Goal: Transaction & Acquisition: Purchase product/service

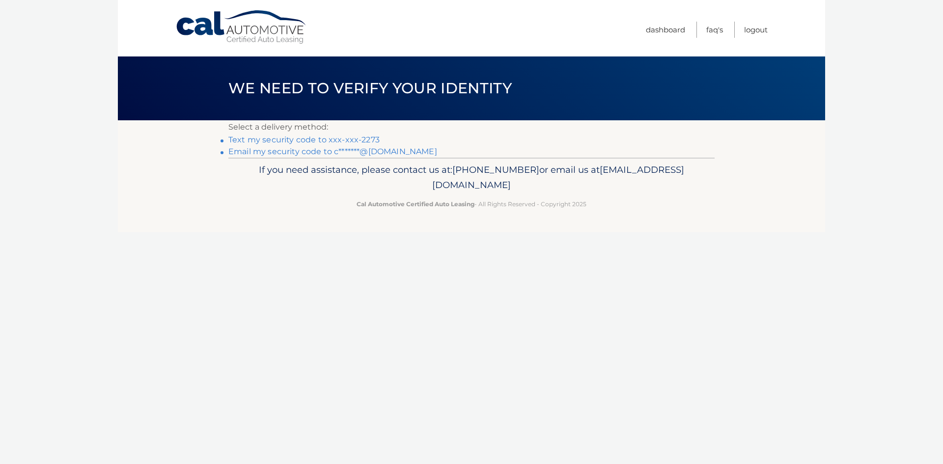
click at [246, 143] on link "Text my security code to xxx-xxx-2273" at bounding box center [303, 139] width 151 height 9
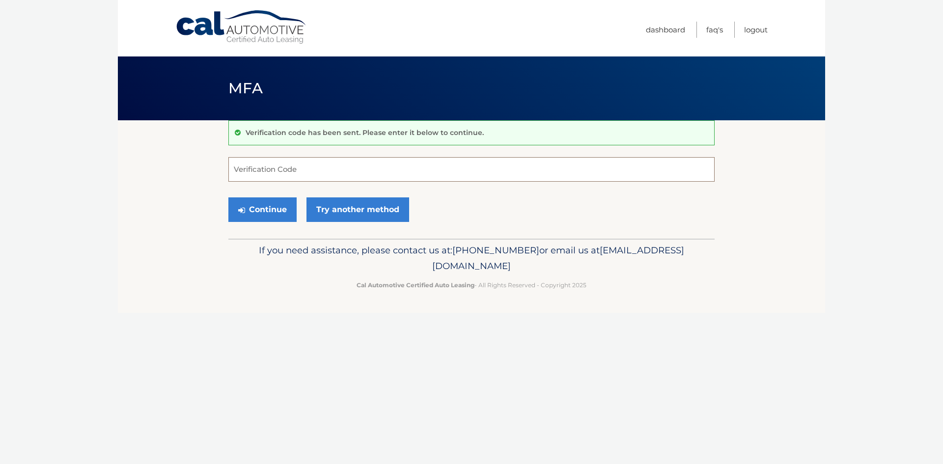
click at [264, 175] on input "Verification Code" at bounding box center [471, 169] width 486 height 25
type input "309480"
click at [268, 208] on button "Continue" at bounding box center [262, 209] width 68 height 25
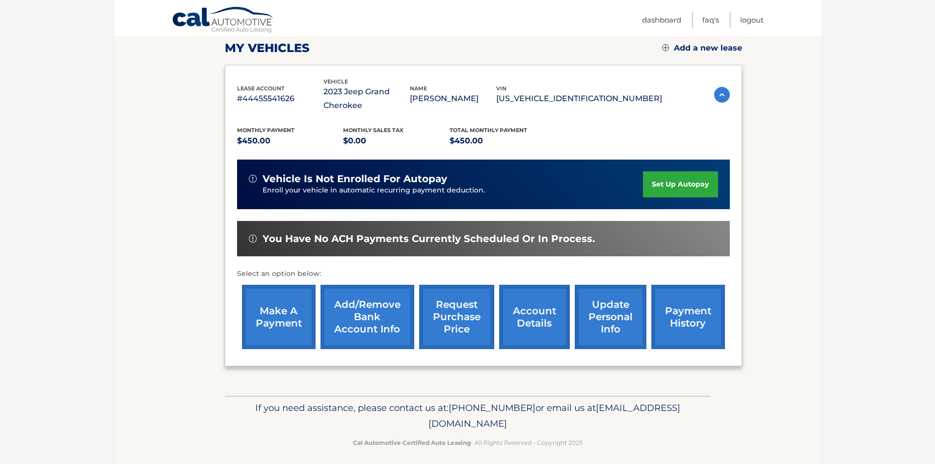
scroll to position [145, 0]
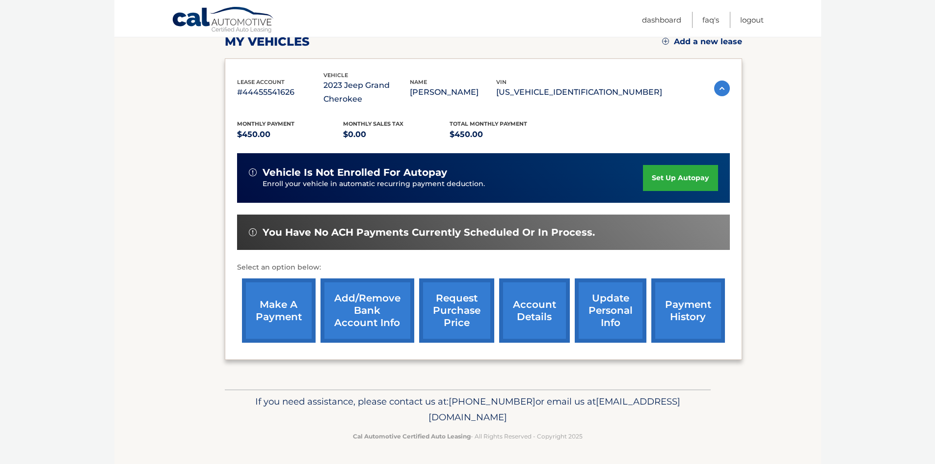
click at [678, 316] on link "payment history" at bounding box center [689, 310] width 74 height 64
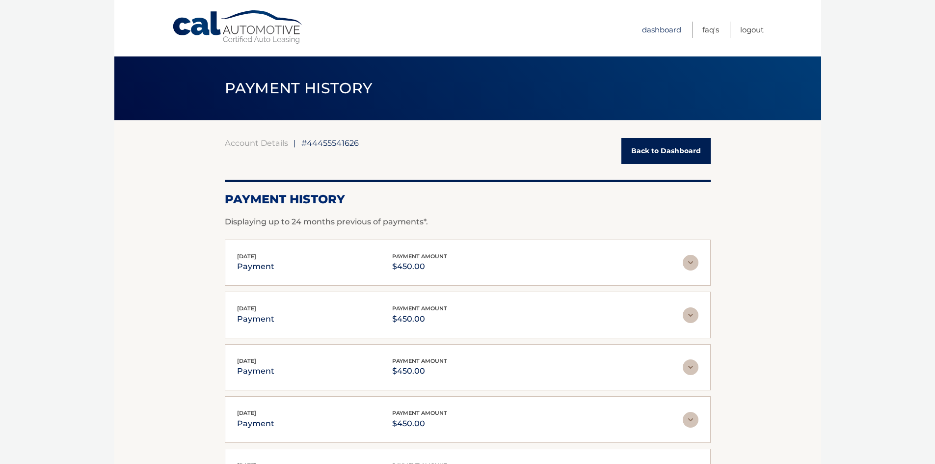
click at [667, 33] on link "Dashboard" at bounding box center [661, 30] width 39 height 16
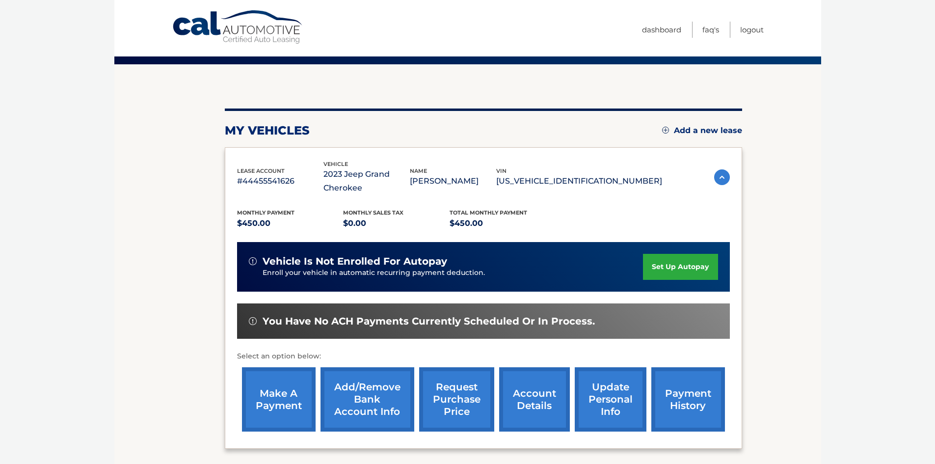
scroll to position [145, 0]
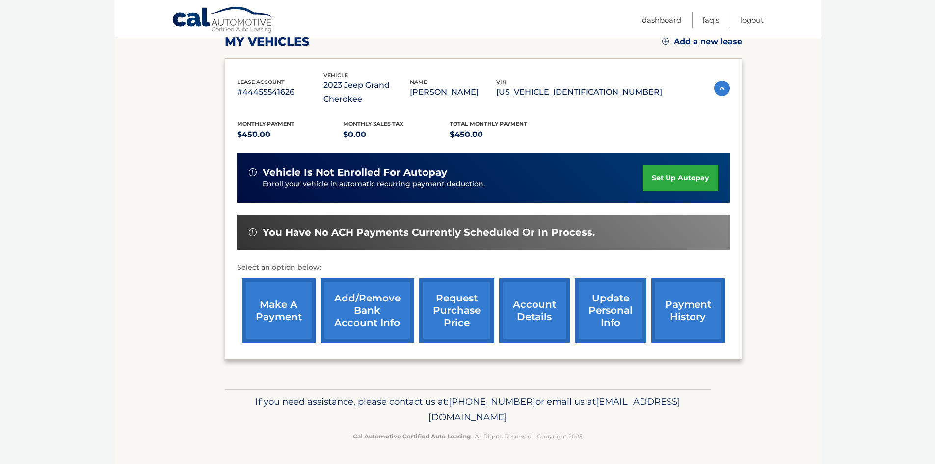
click at [275, 314] on link "make a payment" at bounding box center [279, 310] width 74 height 64
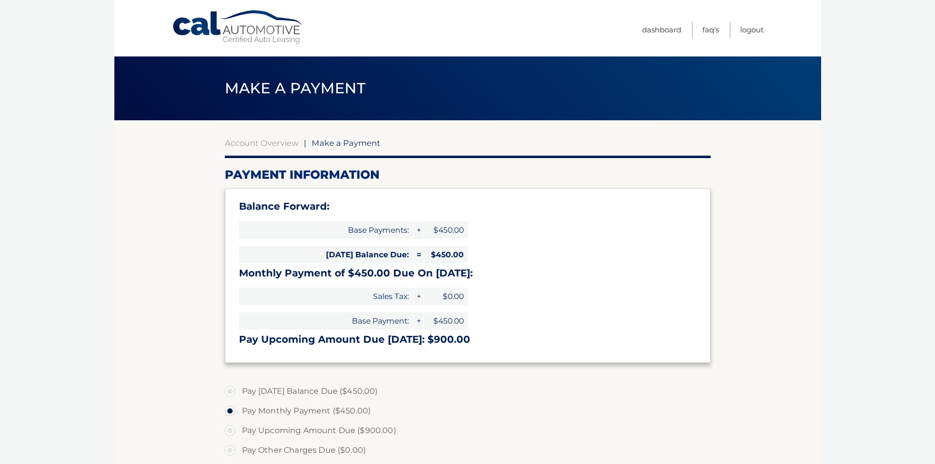
select select "NjQ3ZjdhNGEtZDg4Mi00YmMxLWE1ZGMtMmIwOGI5MDUzNGU1"
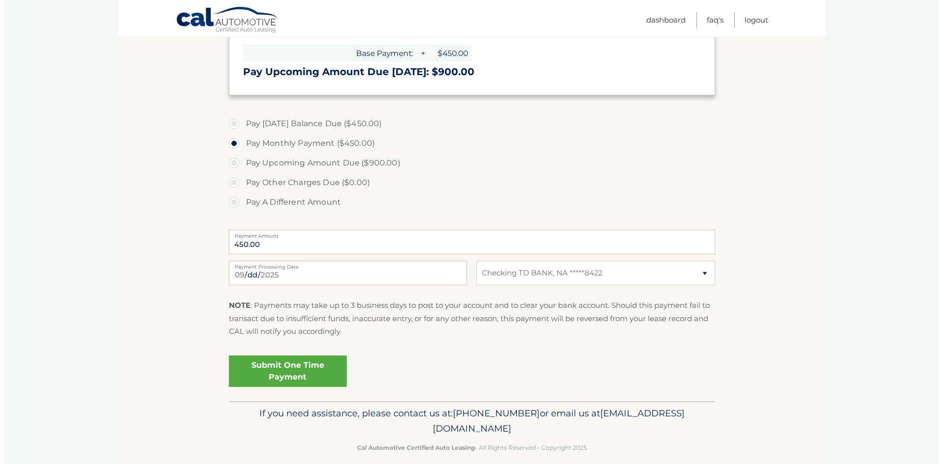
scroll to position [279, 0]
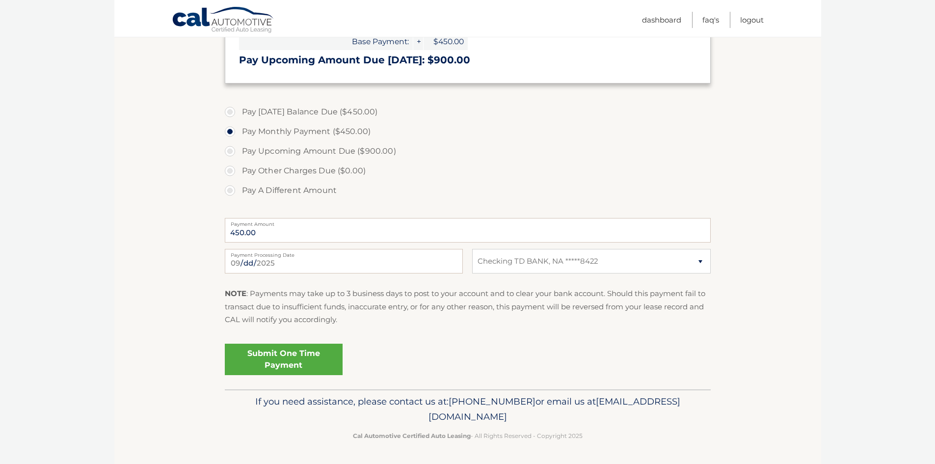
click at [274, 362] on link "Submit One Time Payment" at bounding box center [284, 359] width 118 height 31
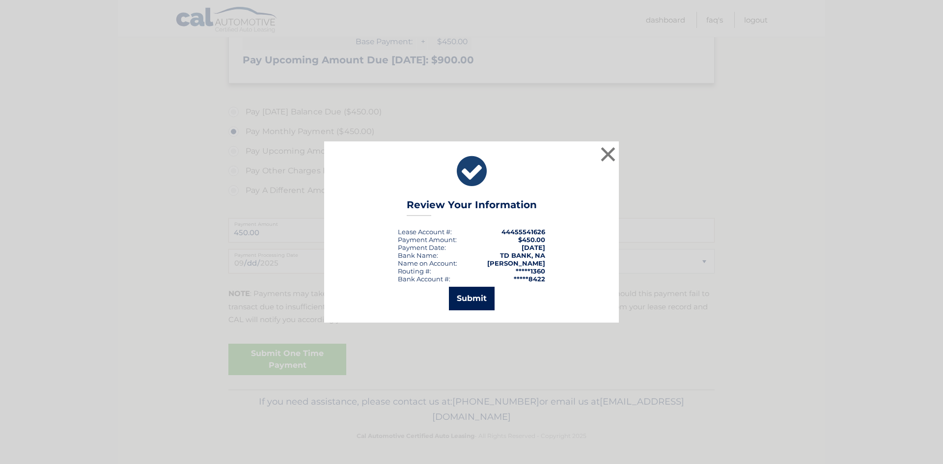
click at [482, 296] on button "Submit" at bounding box center [472, 299] width 46 height 24
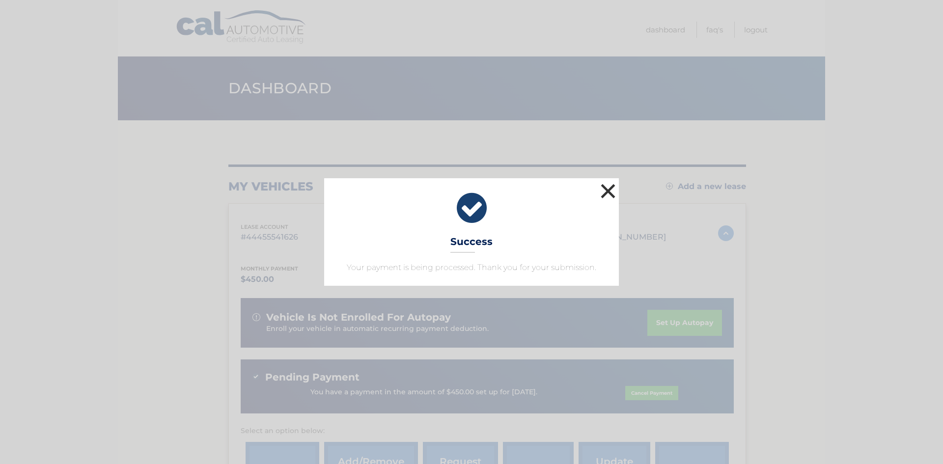
click at [610, 189] on button "×" at bounding box center [608, 191] width 20 height 20
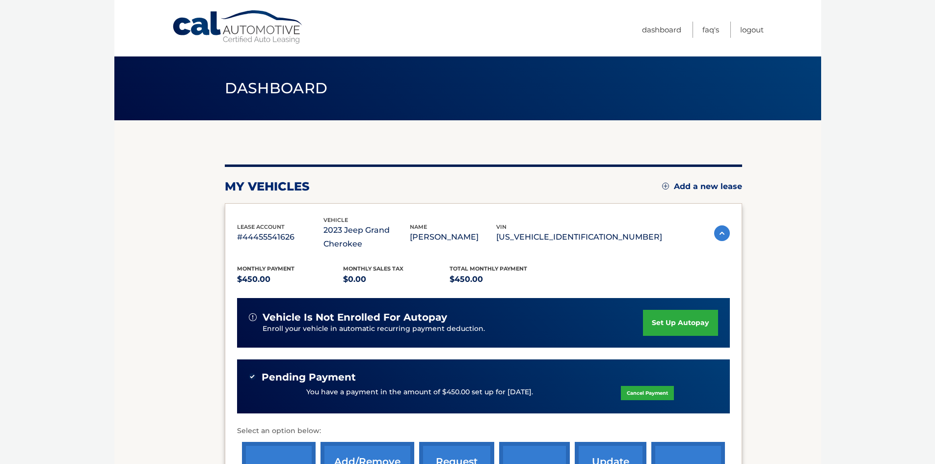
scroll to position [163, 0]
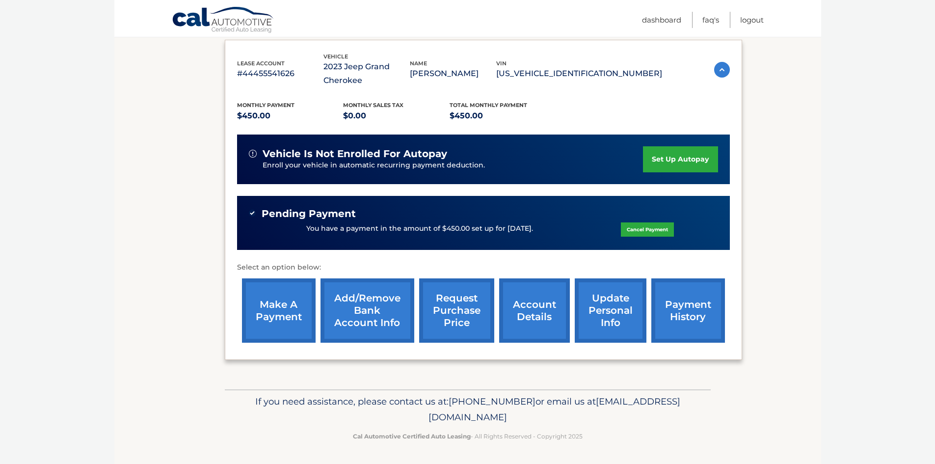
click at [663, 229] on link "Cancel Payment" at bounding box center [647, 229] width 53 height 14
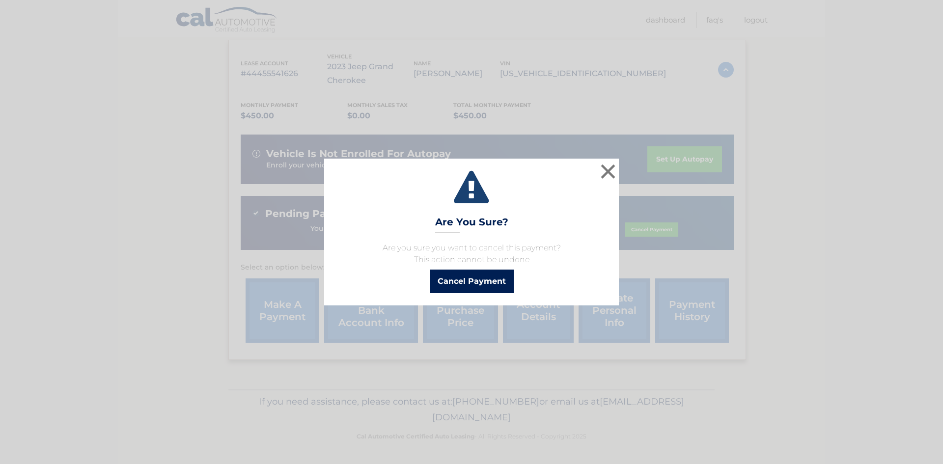
click at [478, 285] on button "Cancel Payment" at bounding box center [472, 282] width 84 height 24
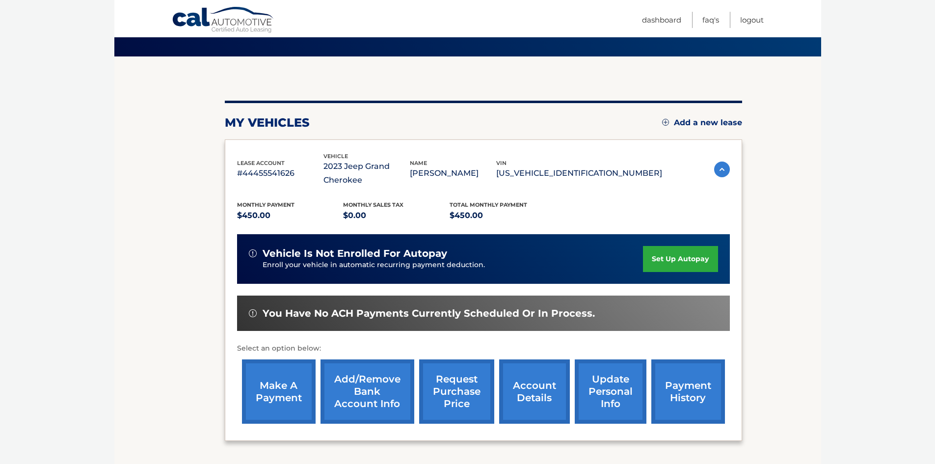
scroll to position [145, 0]
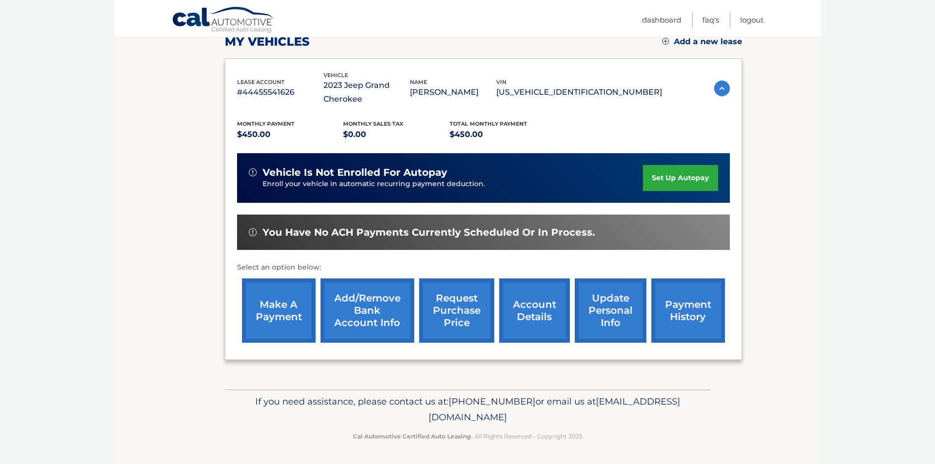
click at [677, 310] on link "payment history" at bounding box center [689, 310] width 74 height 64
click at [296, 306] on link "make a payment" at bounding box center [279, 310] width 74 height 64
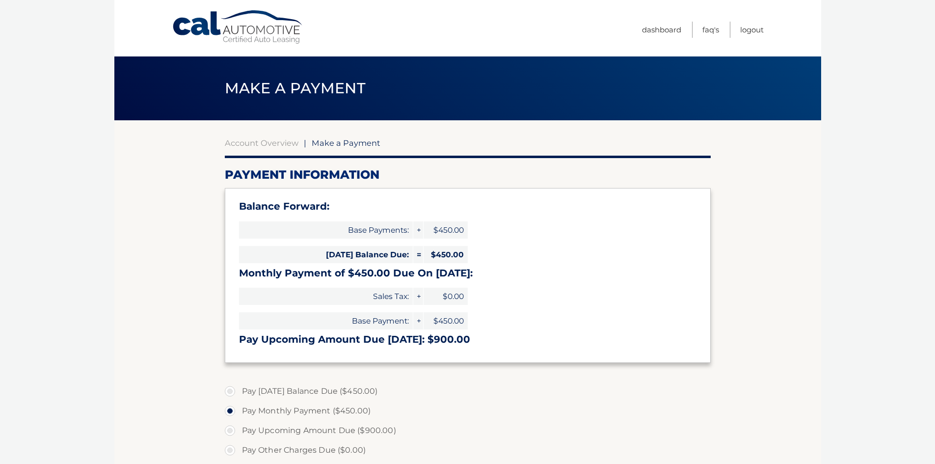
select select "NjQ3ZjdhNGEtZDg4Mi00YmMxLWE1ZGMtMmIwOGI5MDUzNGU1"
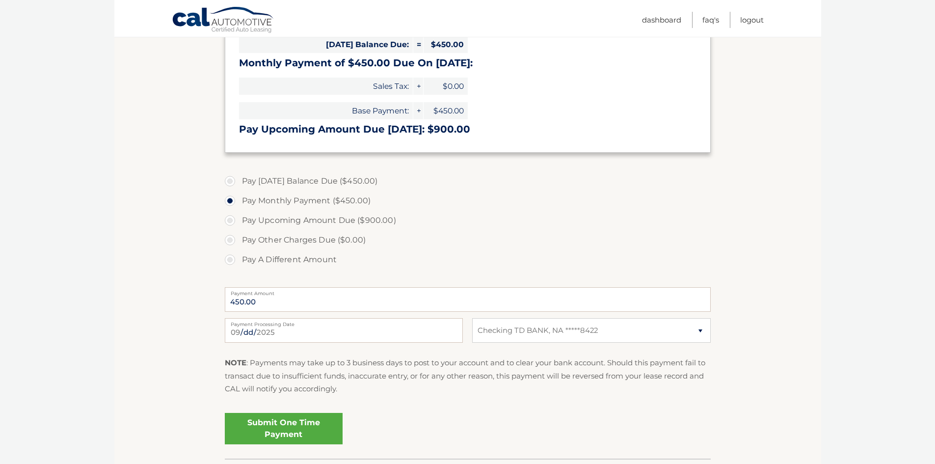
scroll to position [279, 0]
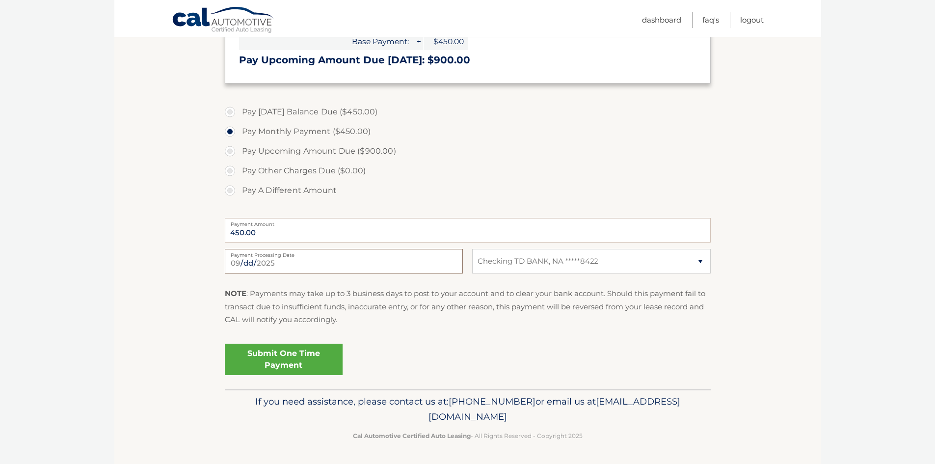
click at [272, 267] on input "[DATE]" at bounding box center [344, 261] width 238 height 25
type input "[DATE]"
click at [186, 310] on section "Account Overview | Make a Payment Payment Information Balance Forward: Base Pay…" at bounding box center [467, 115] width 707 height 548
click at [302, 360] on link "Submit One Time Payment" at bounding box center [284, 359] width 118 height 31
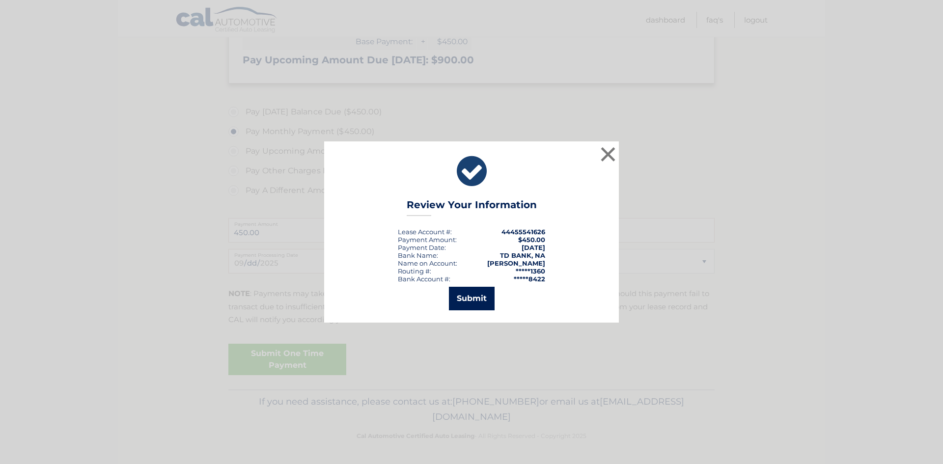
click at [479, 300] on button "Submit" at bounding box center [472, 299] width 46 height 24
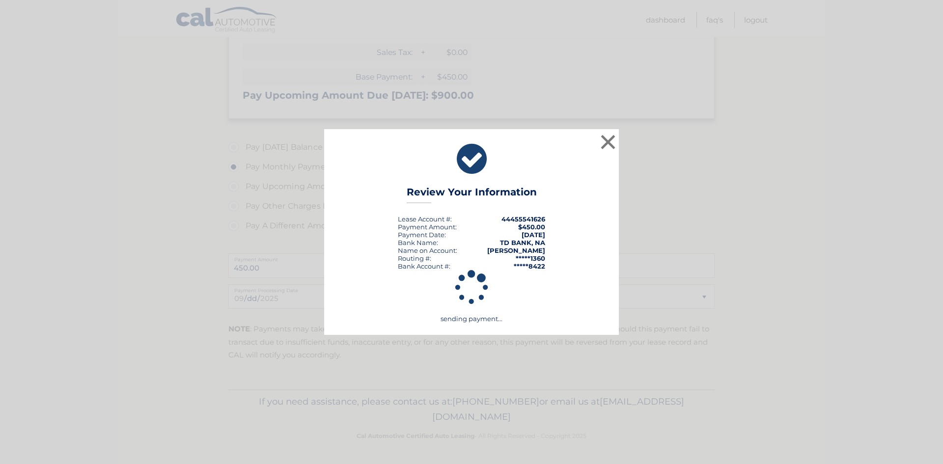
scroll to position [244, 0]
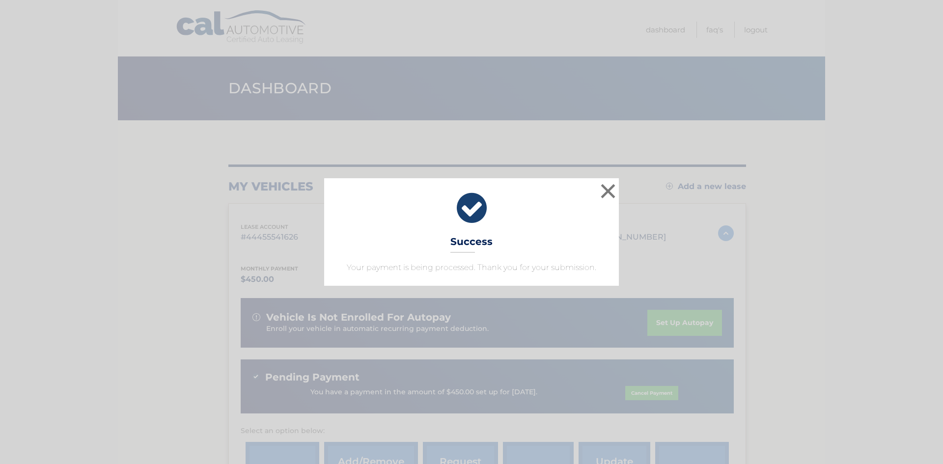
click at [619, 184] on div "× Success Your payment is being processed. Thank you for your submission." at bounding box center [471, 231] width 935 height 107
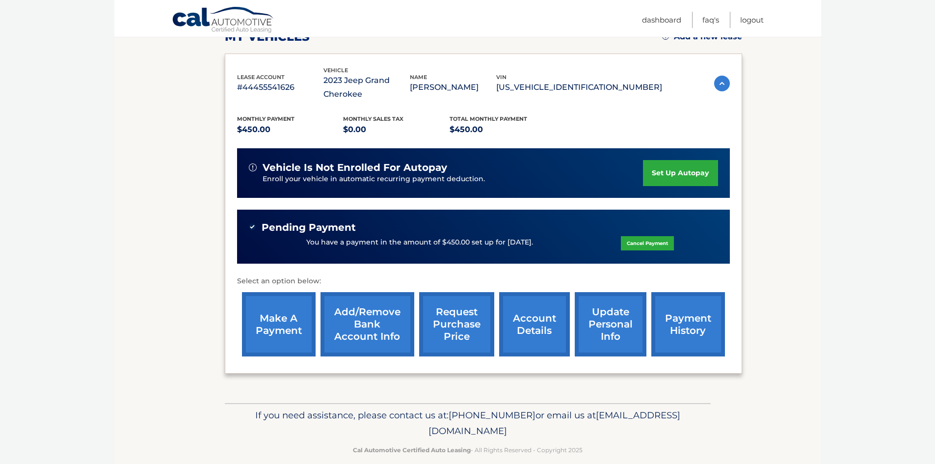
scroll to position [163, 0]
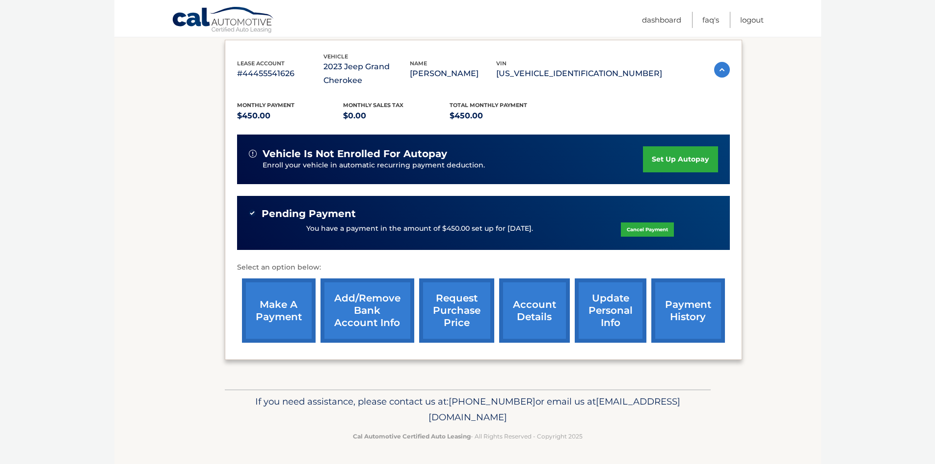
click at [632, 232] on link "Cancel Payment" at bounding box center [647, 229] width 53 height 14
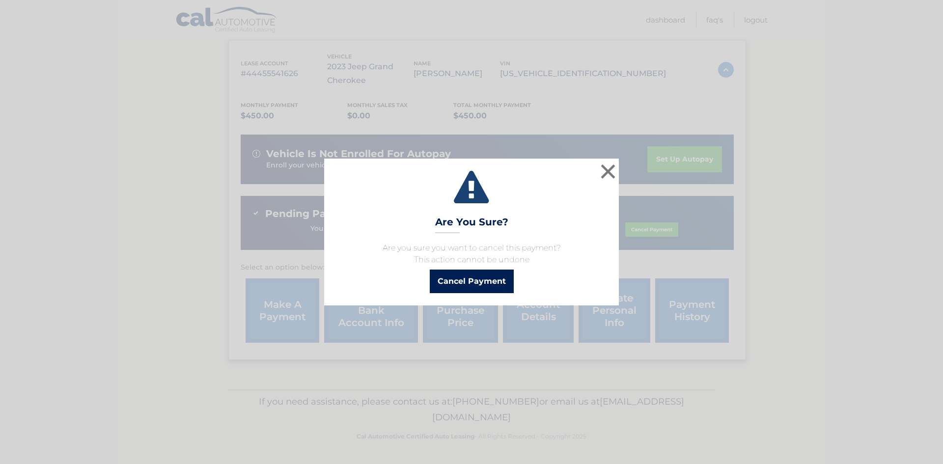
click at [478, 288] on button "Cancel Payment" at bounding box center [472, 282] width 84 height 24
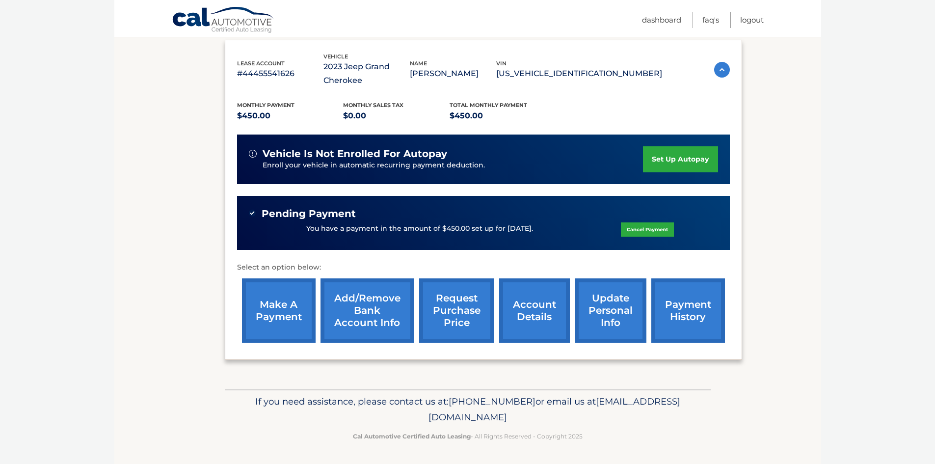
click at [272, 325] on link "make a payment" at bounding box center [279, 310] width 74 height 64
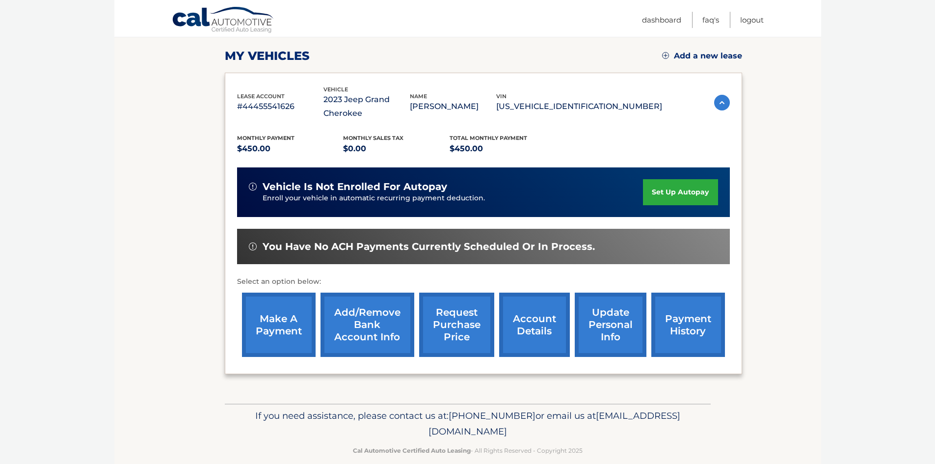
scroll to position [145, 0]
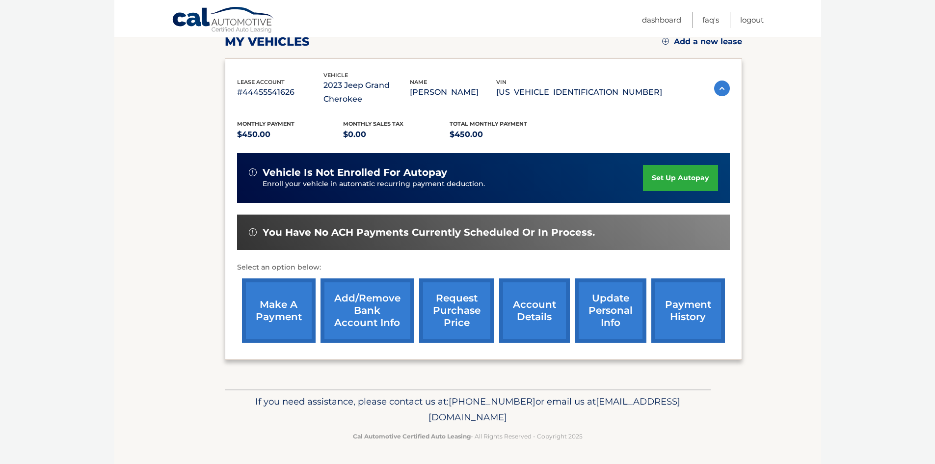
click at [284, 315] on link "make a payment" at bounding box center [279, 310] width 74 height 64
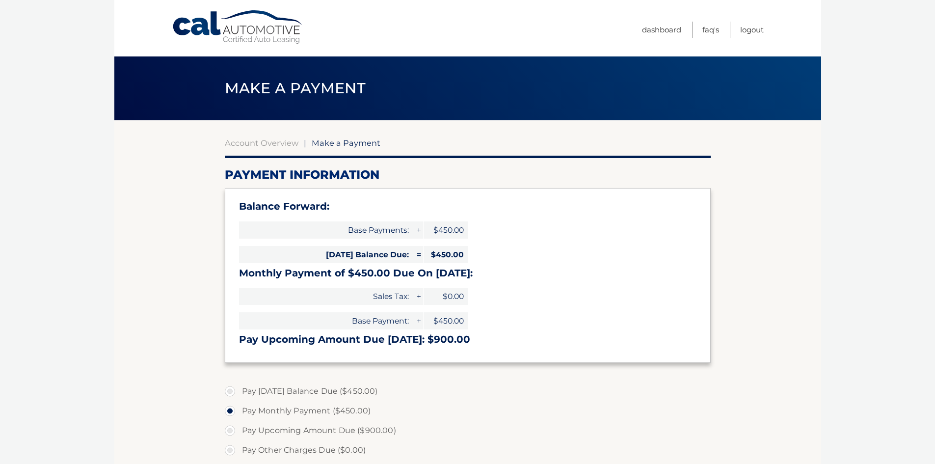
select select "NjQ3ZjdhNGEtZDg4Mi00YmMxLWE1ZGMtMmIwOGI5MDUzNGU1"
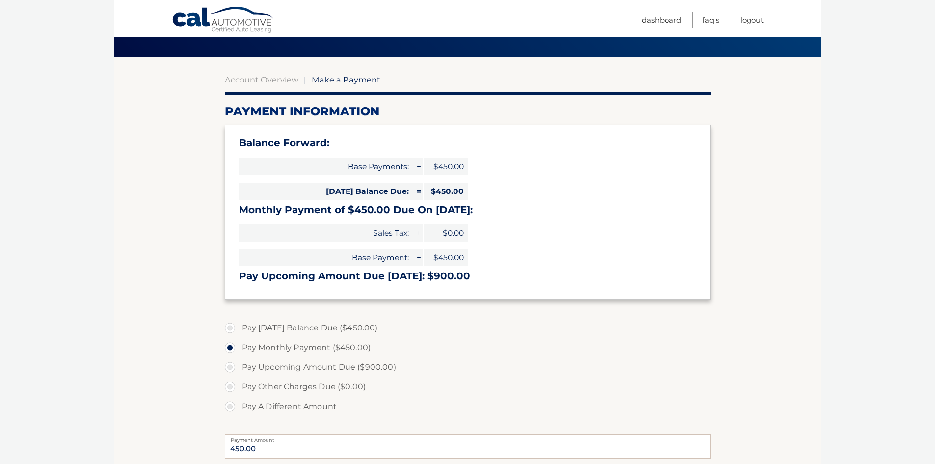
scroll to position [196, 0]
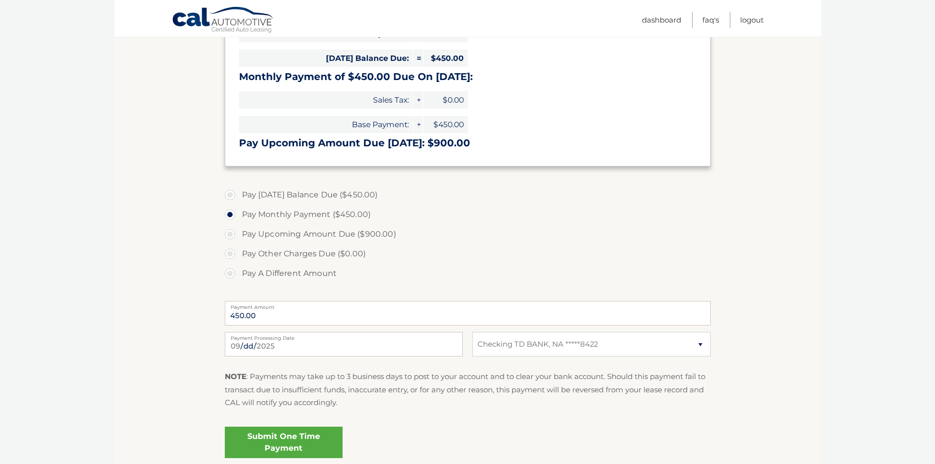
click at [231, 195] on label "Pay [DATE] Balance Due ($450.00)" at bounding box center [468, 195] width 486 height 20
click at [231, 195] on input "Pay [DATE] Balance Due ($450.00)" at bounding box center [234, 193] width 10 height 16
radio input "true"
click at [229, 210] on label "Pay Monthly Payment ($450.00)" at bounding box center [468, 215] width 486 height 20
click at [229, 210] on input "Pay Monthly Payment ($450.00)" at bounding box center [234, 213] width 10 height 16
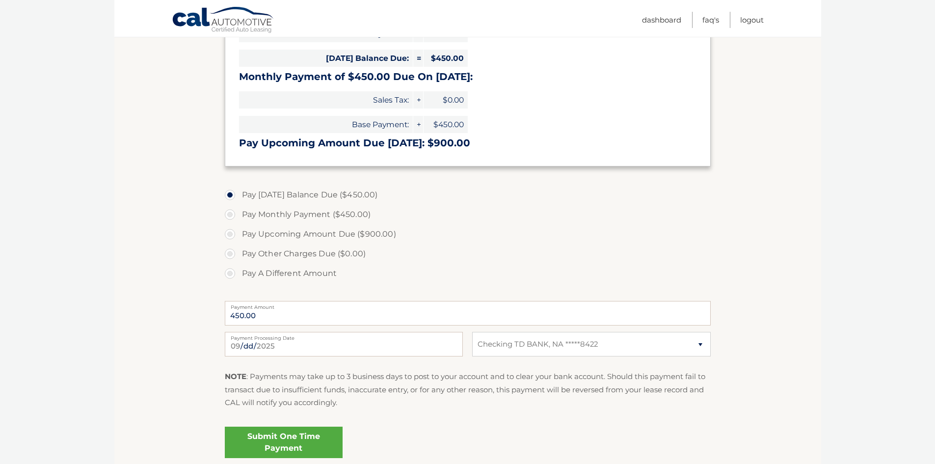
radio input "true"
click at [227, 228] on label "Pay Upcoming Amount Due ($900.00)" at bounding box center [468, 234] width 486 height 20
click at [229, 228] on input "Pay Upcoming Amount Due ($900.00)" at bounding box center [234, 232] width 10 height 16
radio input "true"
type input "900.00"
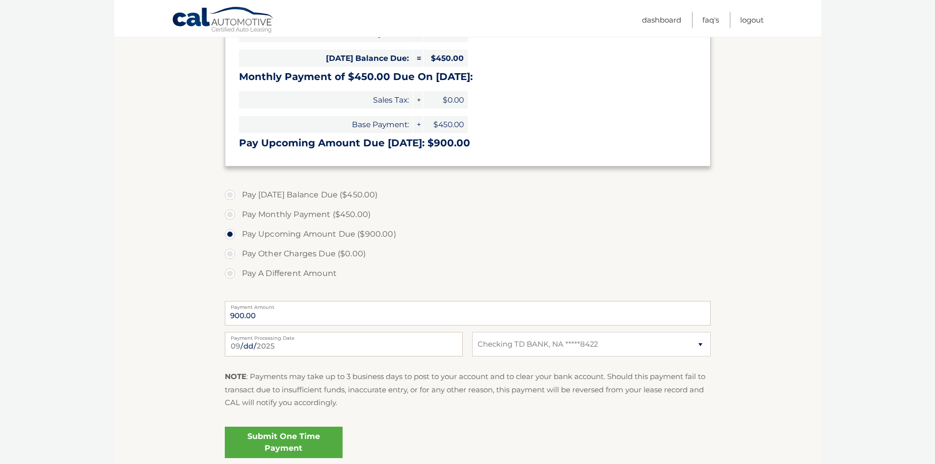
click at [228, 253] on label "Pay Other Charges Due ($0.00)" at bounding box center [468, 254] width 486 height 20
click at [228, 255] on label "Pay Other Charges Due ($0.00)" at bounding box center [468, 254] width 486 height 20
click at [230, 274] on label "Pay A Different Amount" at bounding box center [468, 274] width 486 height 20
click at [230, 274] on input "Pay A Different Amount" at bounding box center [234, 272] width 10 height 16
radio input "true"
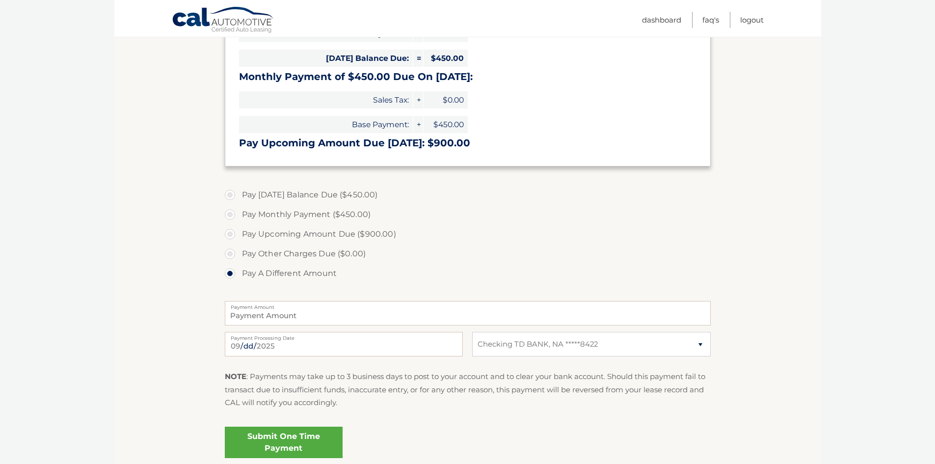
click at [231, 251] on label "Pay Other Charges Due ($0.00)" at bounding box center [468, 254] width 486 height 20
click at [230, 239] on label "Pay Upcoming Amount Due ($900.00)" at bounding box center [468, 234] width 486 height 20
click at [230, 239] on input "Pay Upcoming Amount Due ($900.00)" at bounding box center [234, 232] width 10 height 16
radio input "true"
type input "900.00"
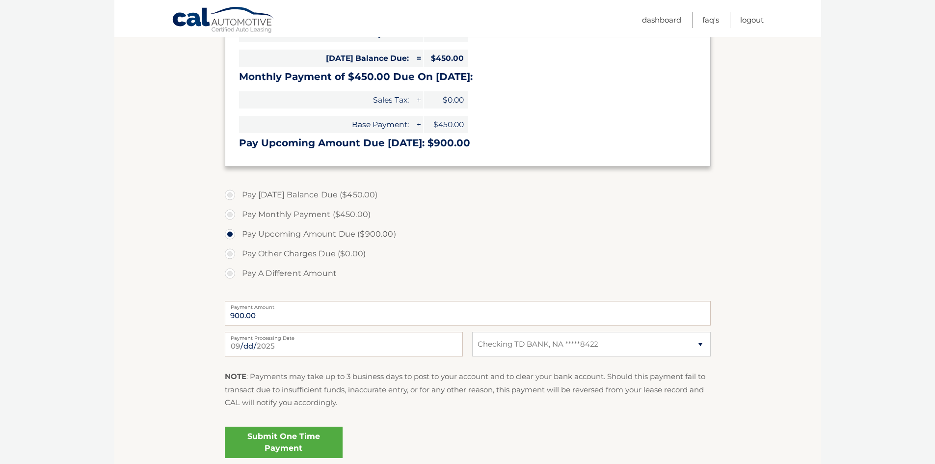
click at [231, 219] on label "Pay Monthly Payment ($450.00)" at bounding box center [468, 215] width 486 height 20
click at [231, 219] on input "Pay Monthly Payment ($450.00)" at bounding box center [234, 213] width 10 height 16
radio input "true"
type input "450.00"
click at [441, 229] on label "Pay Upcoming Amount Due ($900.00)" at bounding box center [468, 234] width 486 height 20
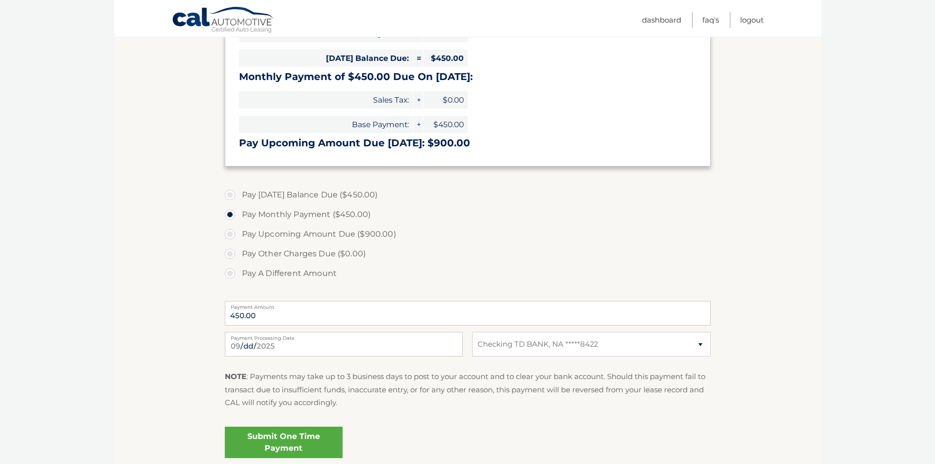
click at [239, 229] on input "Pay Upcoming Amount Due ($900.00)" at bounding box center [234, 232] width 10 height 16
radio input "true"
type input "900.00"
click at [238, 217] on label "Pay Monthly Payment ($450.00)" at bounding box center [468, 215] width 486 height 20
click at [238, 217] on input "Pay Monthly Payment ($450.00)" at bounding box center [234, 213] width 10 height 16
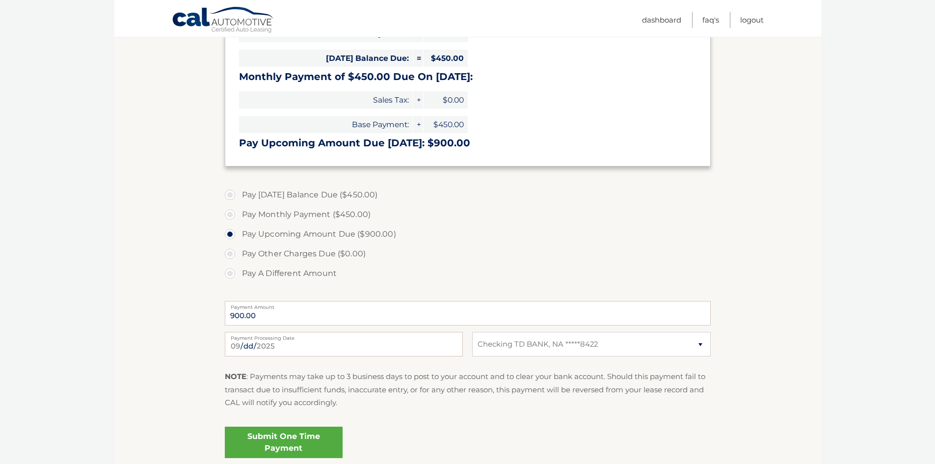
radio input "true"
type input "450.00"
click at [272, 338] on label "Payment Processing Date" at bounding box center [344, 336] width 238 height 8
click at [272, 338] on input "2025-09-24" at bounding box center [344, 344] width 238 height 25
click at [270, 344] on input "2025-09-24" at bounding box center [344, 344] width 238 height 25
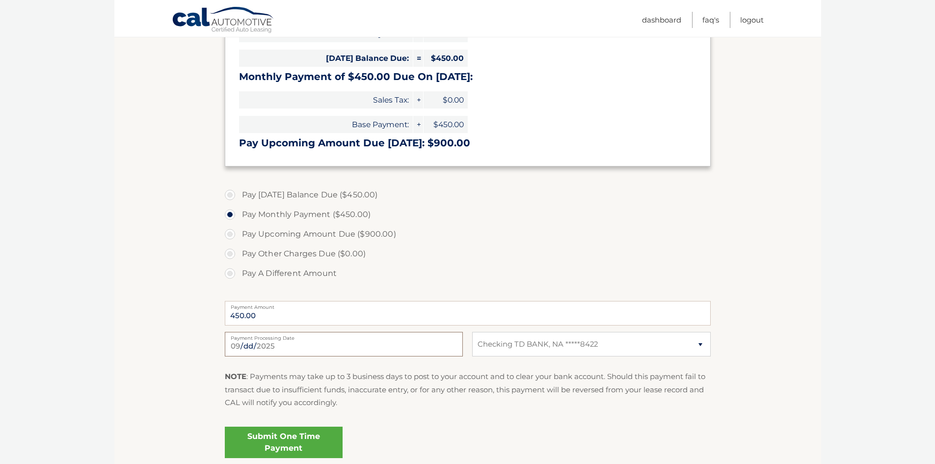
type input "2025-09-25"
click at [177, 306] on section "Account Overview | Make a Payment Payment Information Balance Forward: Base Pay…" at bounding box center [467, 198] width 707 height 548
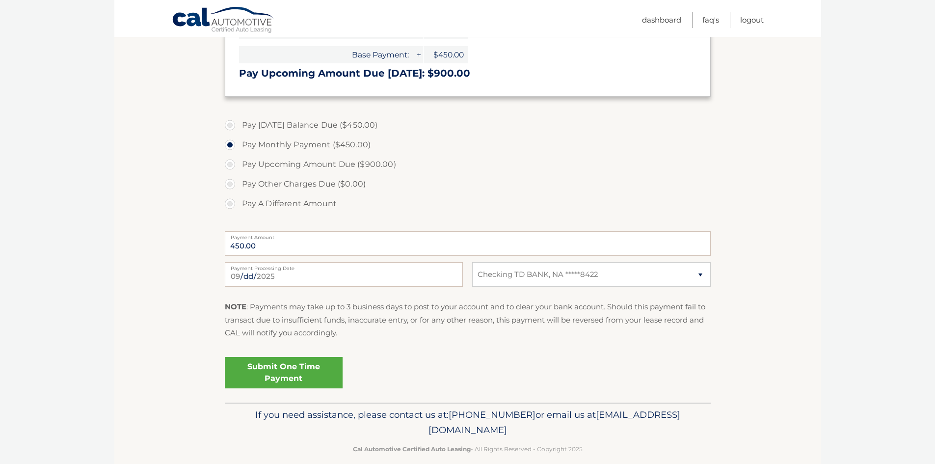
scroll to position [279, 0]
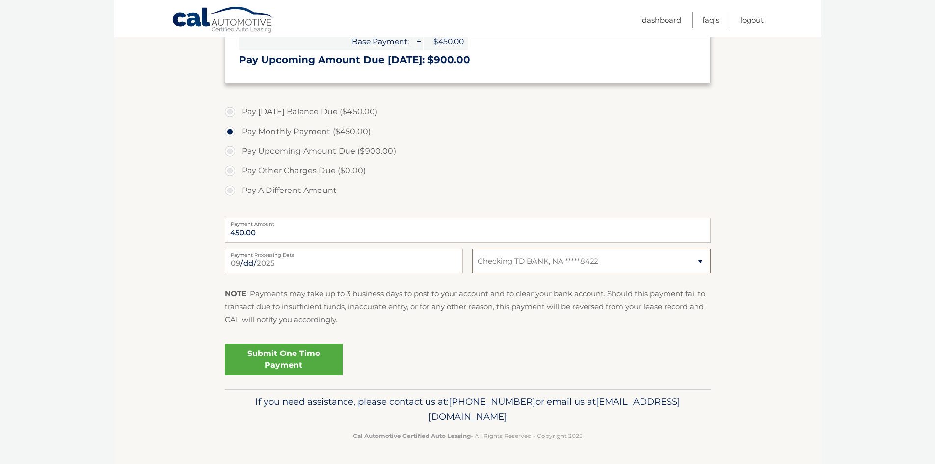
click at [609, 265] on select "Select Bank Account Checking TD BANK, NA *****8422" at bounding box center [591, 261] width 238 height 25
drag, startPoint x: 609, startPoint y: 265, endPoint x: 601, endPoint y: 265, distance: 7.9
click at [609, 265] on select "Select Bank Account Checking TD BANK, NA *****8422" at bounding box center [591, 261] width 238 height 25
click at [168, 288] on section "Account Overview | Make a Payment Payment Information Balance Forward: Base Pay…" at bounding box center [467, 115] width 707 height 548
click at [282, 355] on link "Submit One Time Payment" at bounding box center [284, 359] width 118 height 31
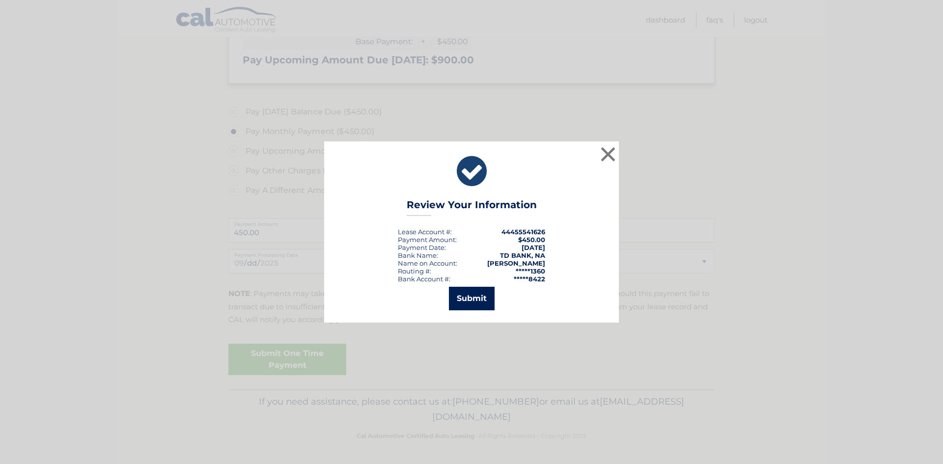
click at [476, 294] on button "Submit" at bounding box center [472, 299] width 46 height 24
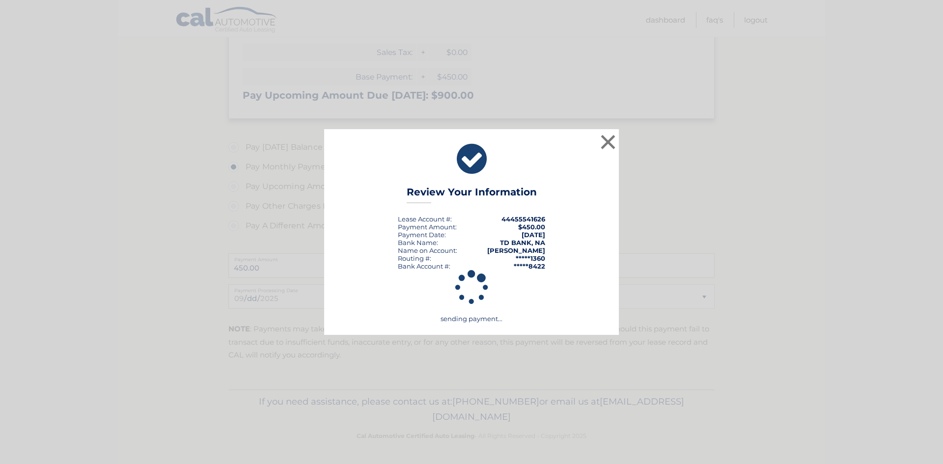
scroll to position [244, 0]
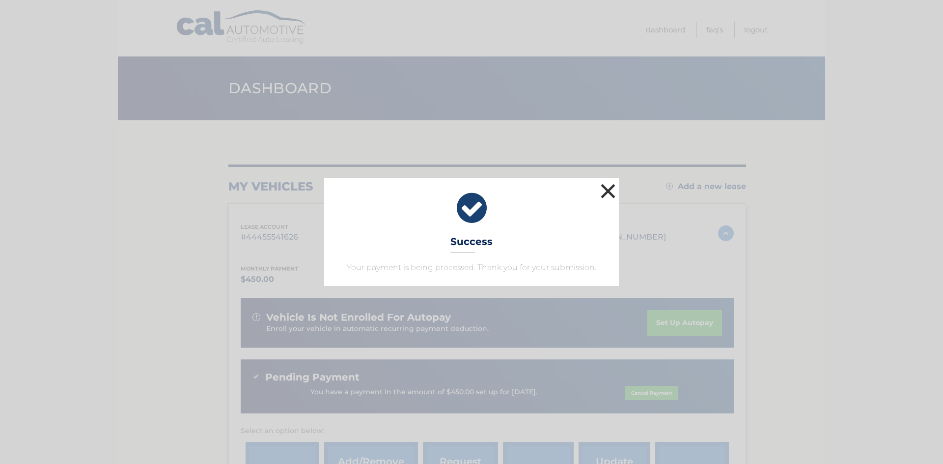
click at [605, 187] on button "×" at bounding box center [608, 191] width 20 height 20
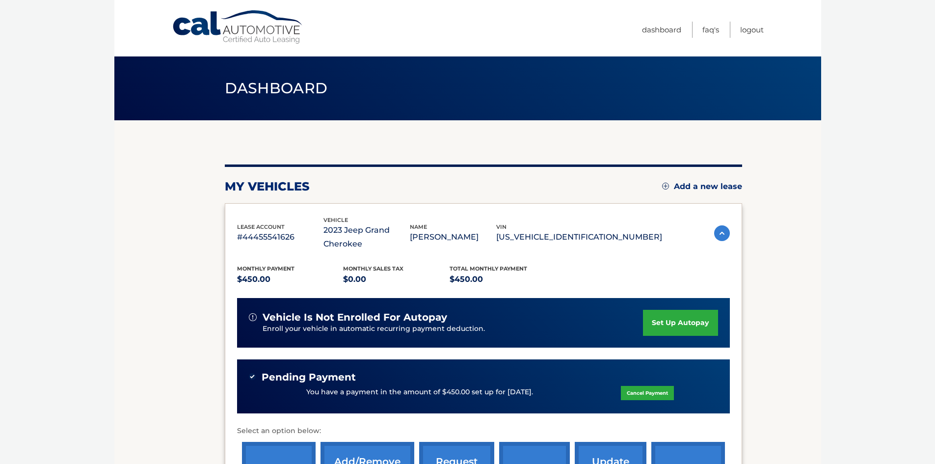
click at [484, 379] on div "Pending Payment" at bounding box center [483, 377] width 469 height 12
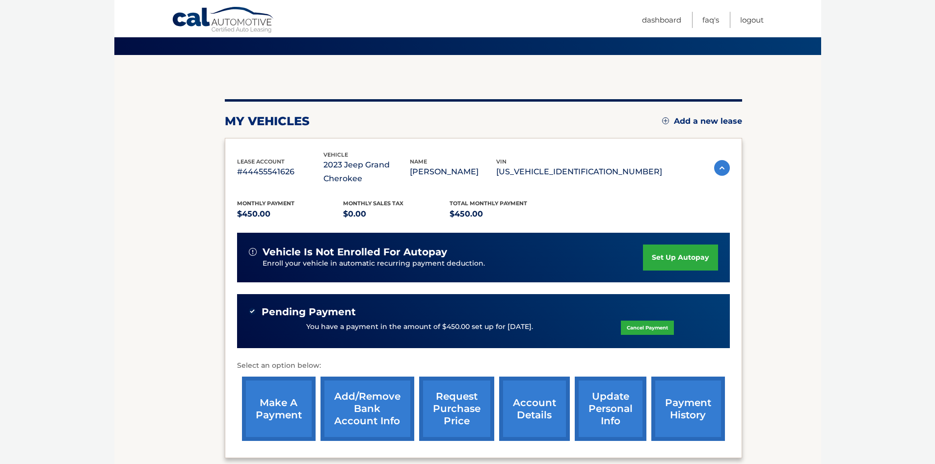
scroll to position [147, 0]
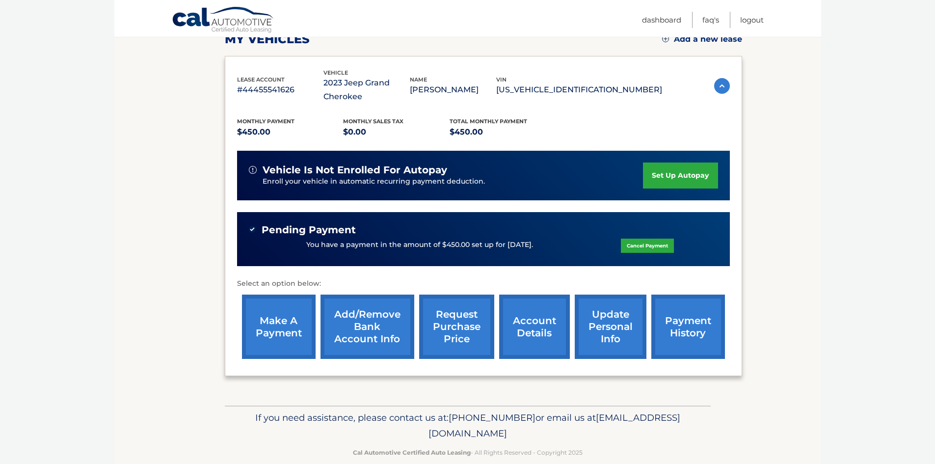
click at [665, 319] on link "payment history" at bounding box center [689, 327] width 74 height 64
